Goal: Task Accomplishment & Management: Complete application form

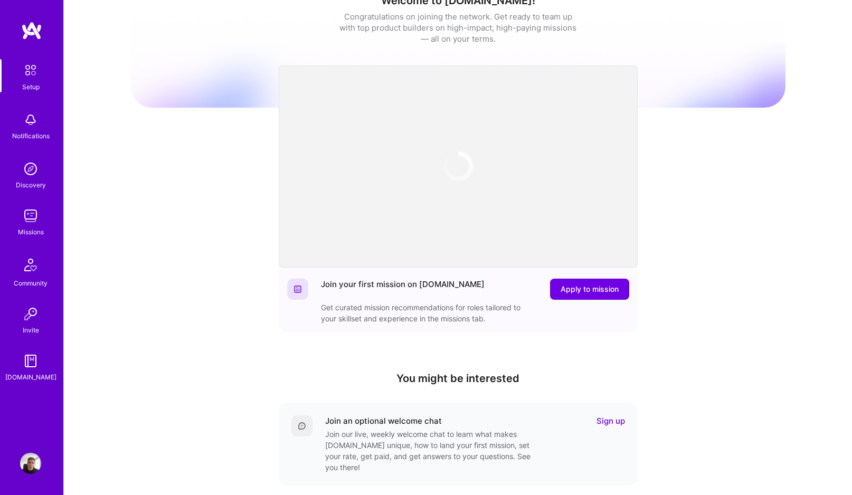
scroll to position [23, 0]
click at [24, 216] on img at bounding box center [30, 215] width 21 height 21
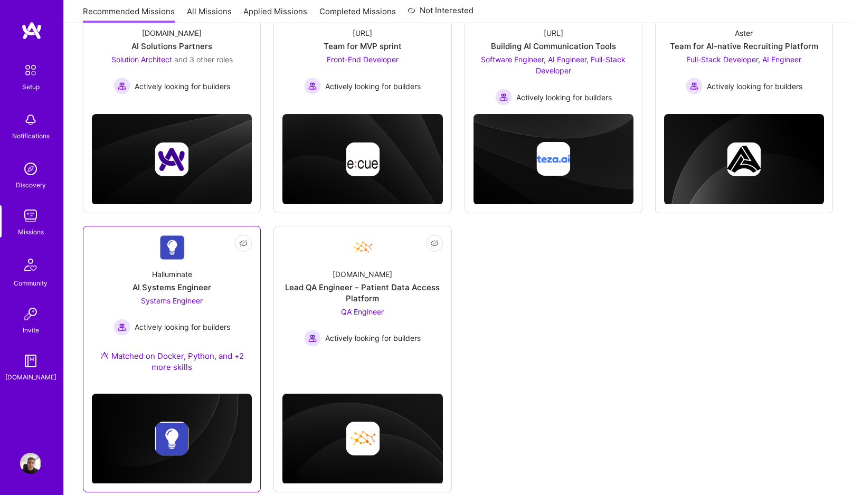
scroll to position [216, 0]
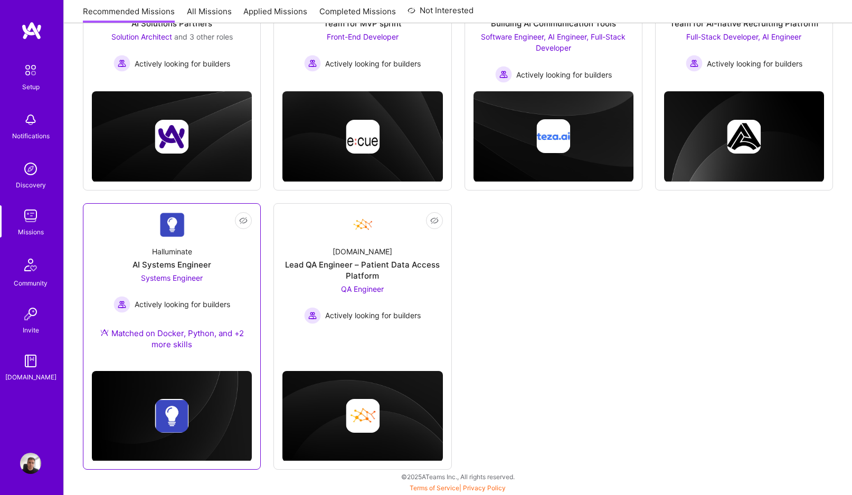
click at [180, 263] on div "AI Systems Engineer" at bounding box center [171, 264] width 79 height 11
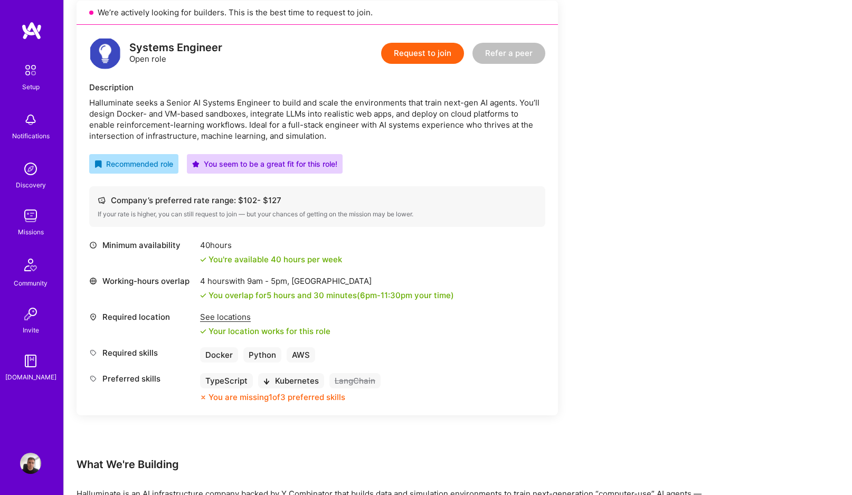
scroll to position [212, 0]
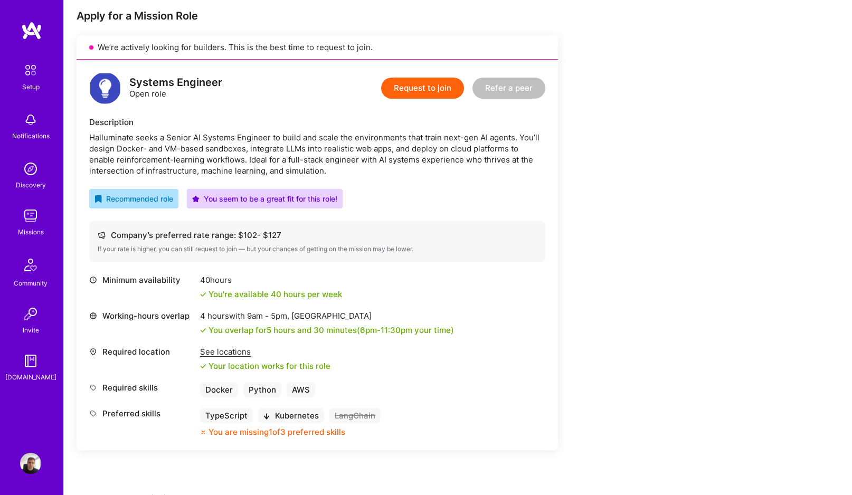
click at [424, 83] on button "Request to join" at bounding box center [422, 88] width 83 height 21
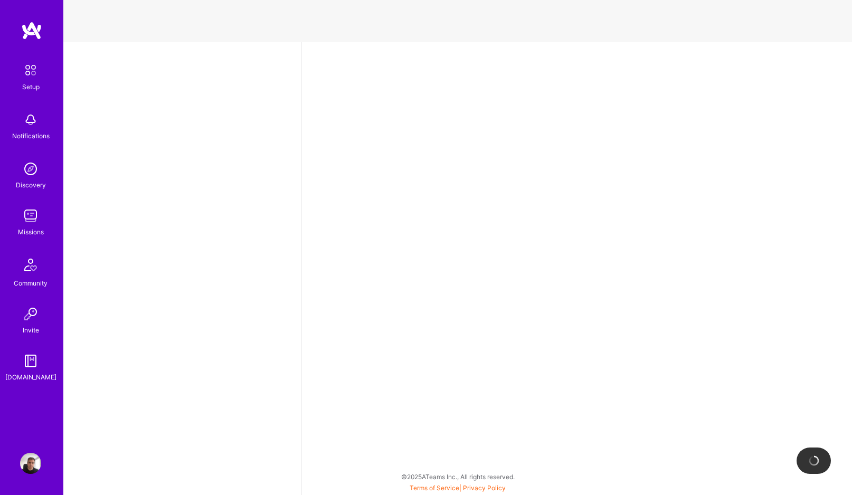
select select "HR"
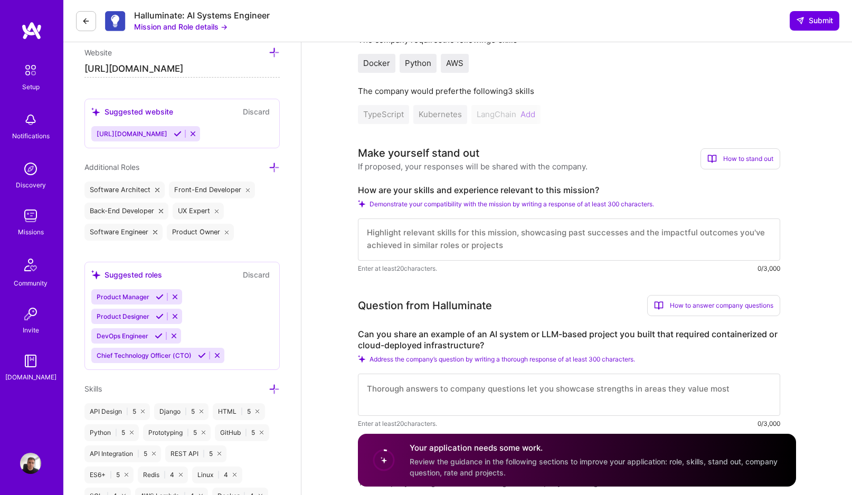
scroll to position [445, 0]
